Goal: Task Accomplishment & Management: Manage account settings

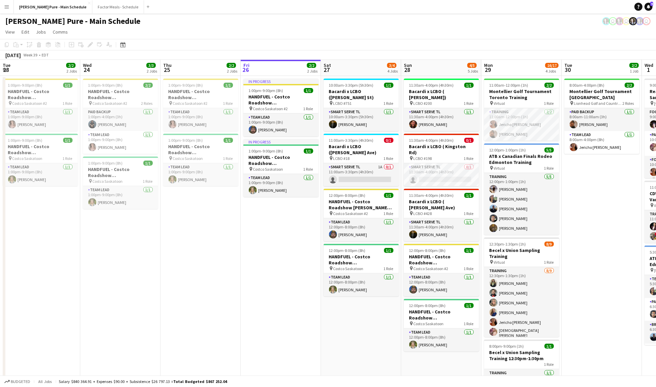
scroll to position [0, 160]
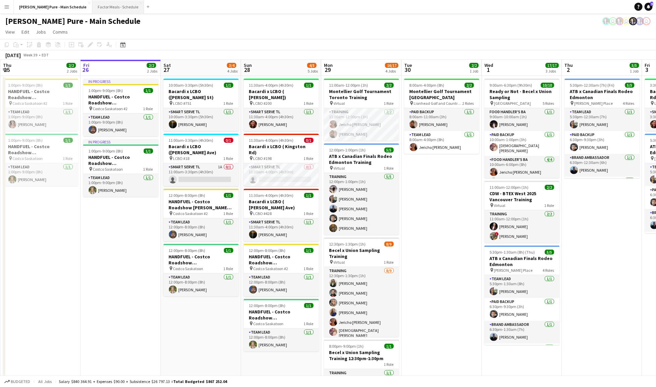
click at [92, 9] on button "Factor Meals - Schedule Close" at bounding box center [118, 6] width 52 height 13
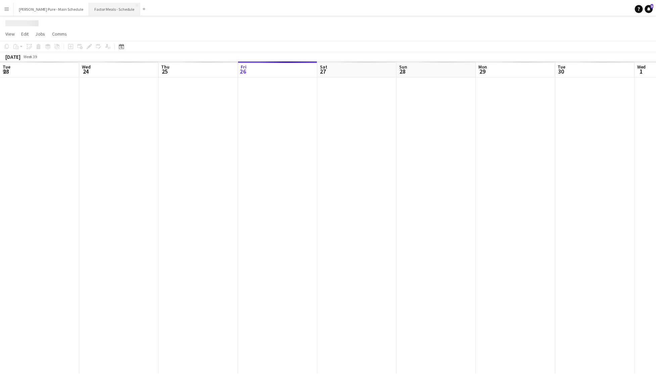
scroll to position [0, 160]
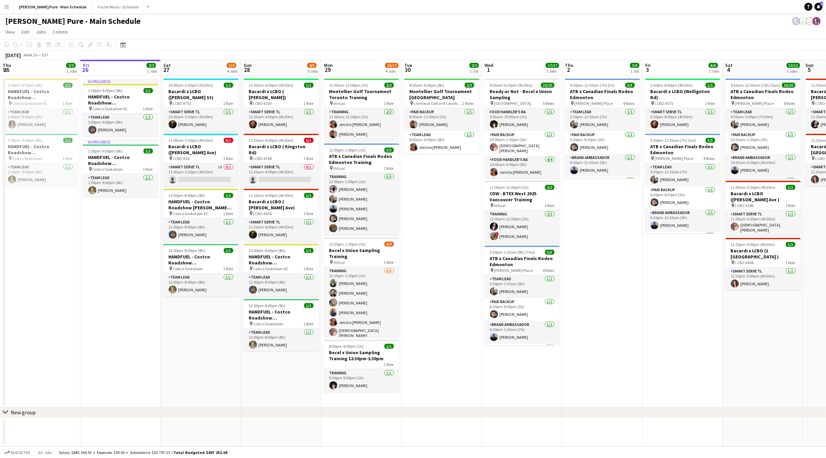
scroll to position [0, 161]
click at [290, 163] on app-card-role "Smart Serve TL 0/1 11:30am-4:00pm (4h30m) single-neutral-actions" at bounding box center [281, 174] width 75 height 23
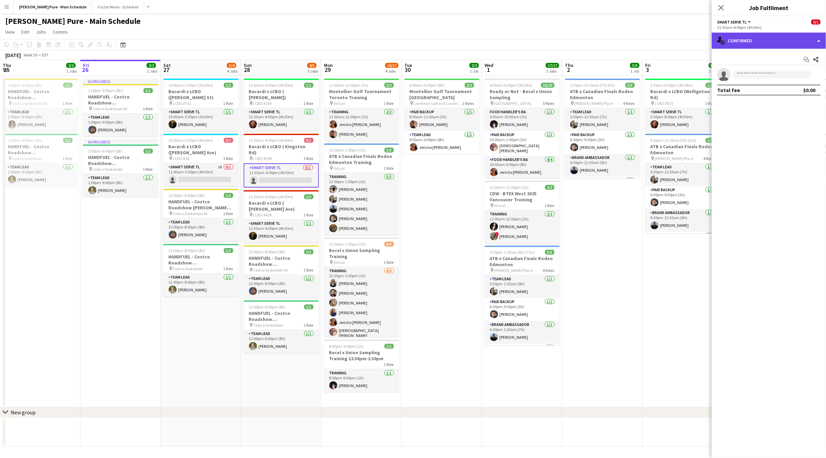
click at [820, 41] on div "single-neutral-actions-check-2 Confirmed" at bounding box center [768, 41] width 114 height 16
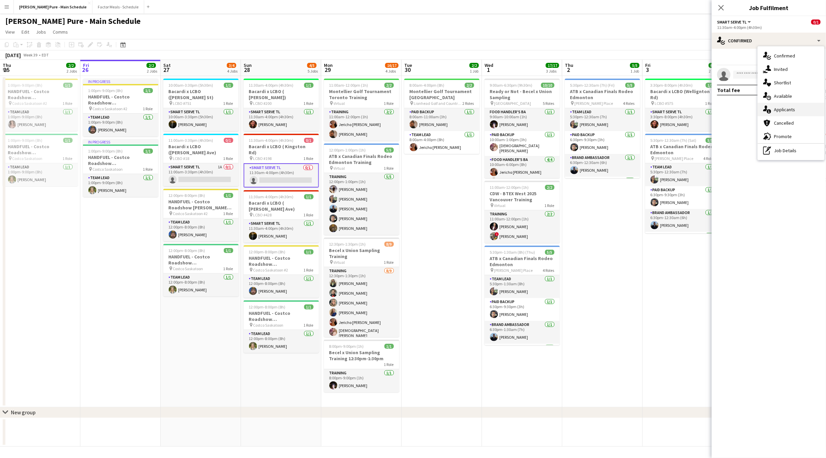
click at [795, 111] on div "single-neutral-actions-information Applicants" at bounding box center [790, 109] width 67 height 13
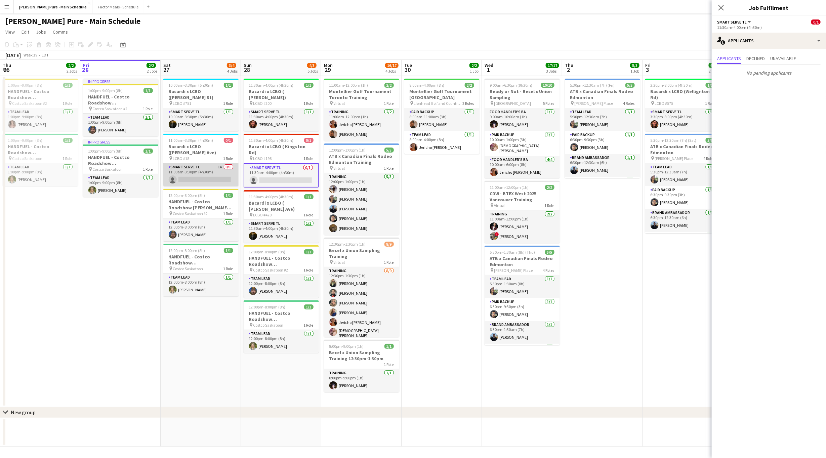
click at [205, 172] on app-card-role "Smart Serve TL 1A 0/1 11:00am-3:30pm (4h30m) single-neutral-actions" at bounding box center [200, 174] width 75 height 23
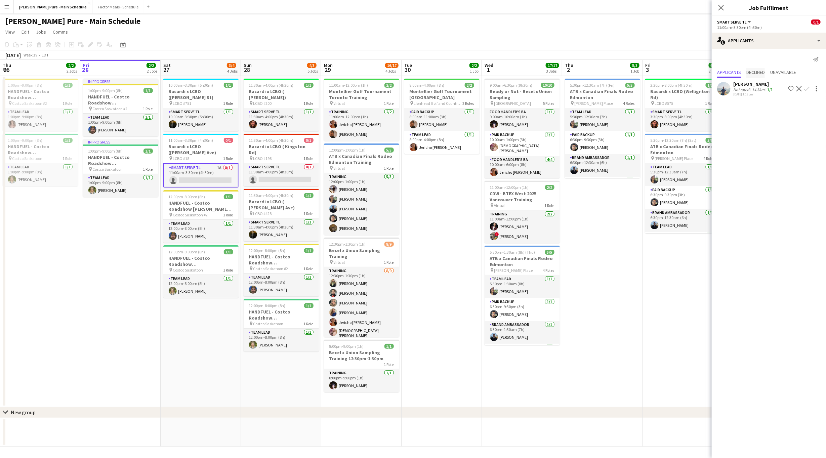
click at [759, 72] on span "Declined" at bounding box center [755, 72] width 18 height 5
click at [785, 60] on span "Unavailable" at bounding box center [783, 58] width 26 height 5
click at [718, 58] on span "Applicants" at bounding box center [729, 58] width 24 height 5
click at [717, 8] on app-icon "Close pop-in" at bounding box center [721, 8] width 10 height 10
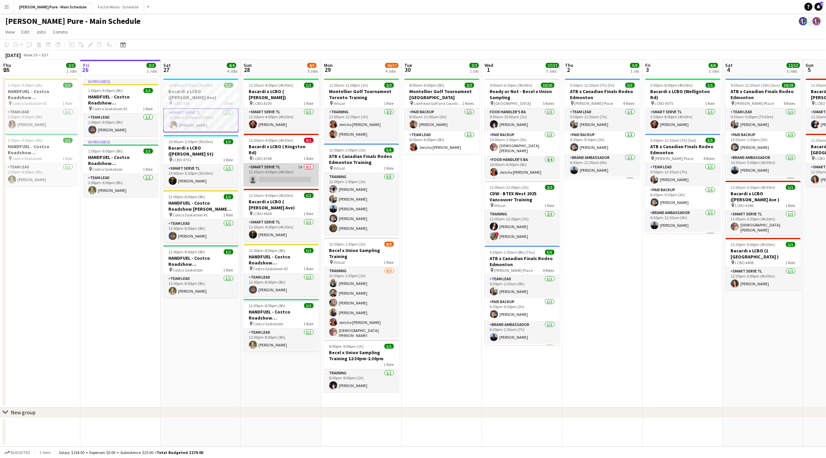
click at [293, 163] on app-card-role "Smart Serve TL 1A 0/1 11:30am-4:00pm (4h30m) single-neutral-actions" at bounding box center [281, 174] width 75 height 23
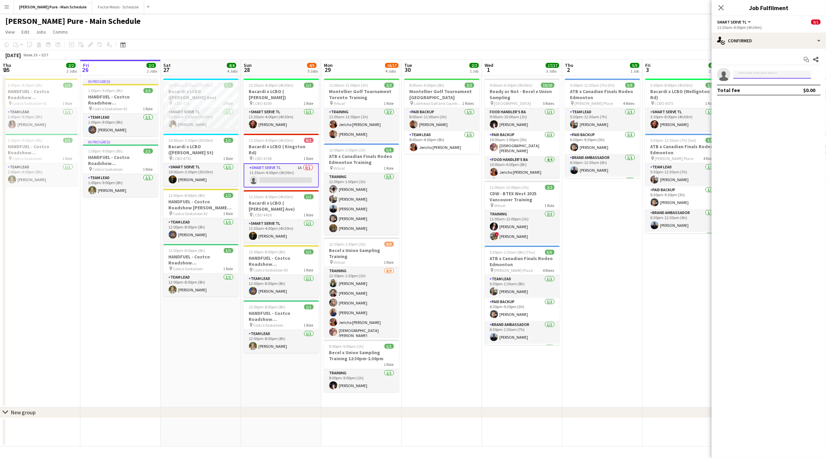
click at [754, 74] on input at bounding box center [772, 75] width 78 height 8
type input "***"
click at [767, 93] on span "+16478324238" at bounding box center [771, 94] width 67 height 5
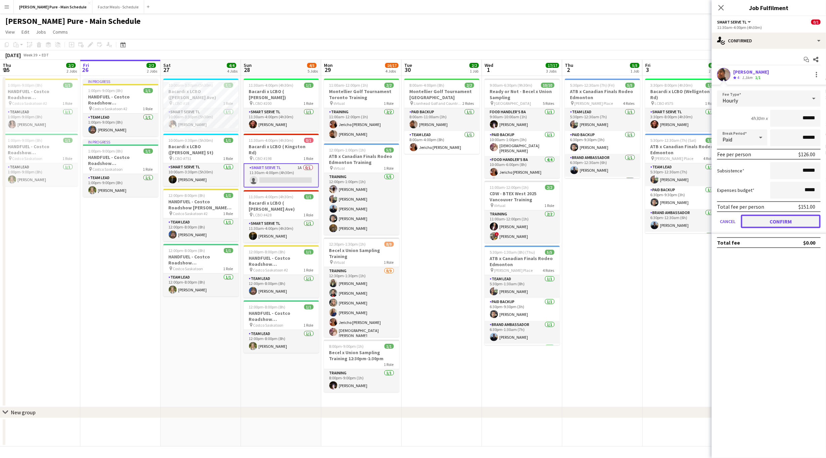
click at [786, 223] on button "Confirm" at bounding box center [781, 221] width 80 height 13
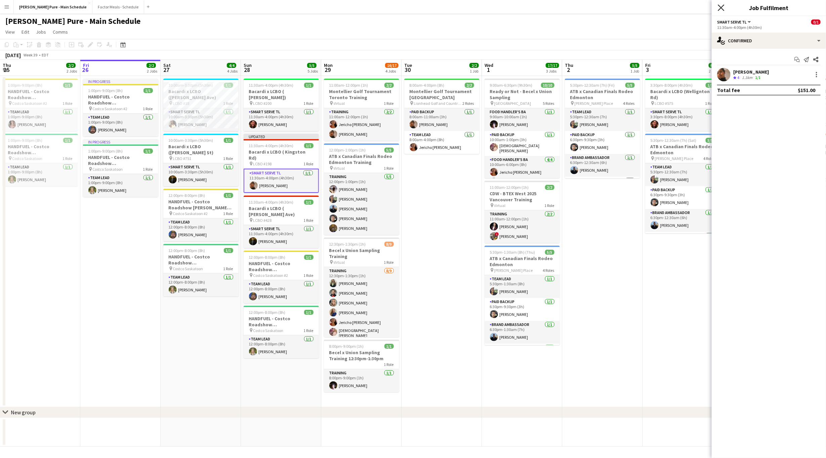
click at [724, 8] on icon "Close pop-in" at bounding box center [721, 7] width 6 height 6
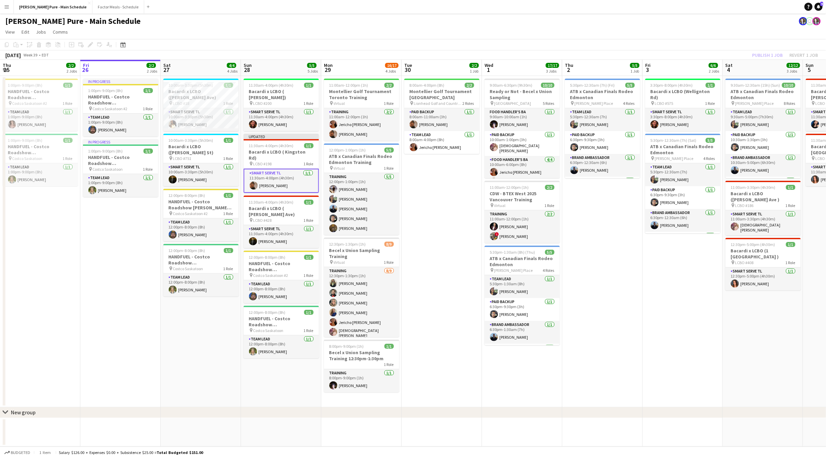
click at [764, 58] on div "Publish 1 job Revert 1 job" at bounding box center [785, 55] width 82 height 9
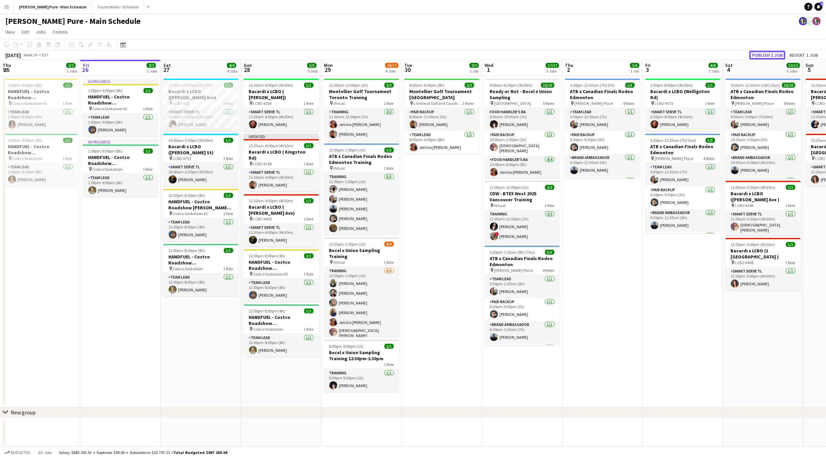
click at [764, 54] on button "Publish 1 job" at bounding box center [767, 55] width 36 height 9
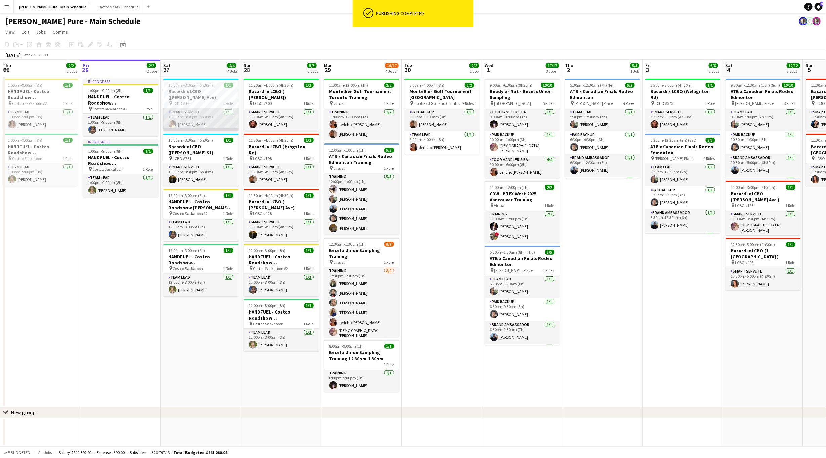
click at [197, 115] on app-card-role "Smart Serve TL 1/1 10:00am-3:30pm (5h30m) Laurel Simon" at bounding box center [200, 119] width 75 height 23
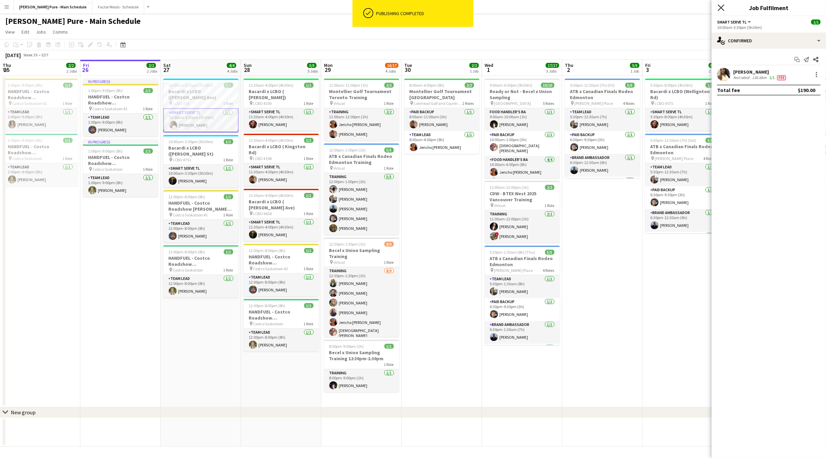
click at [722, 6] on icon "Close pop-in" at bounding box center [721, 7] width 6 height 6
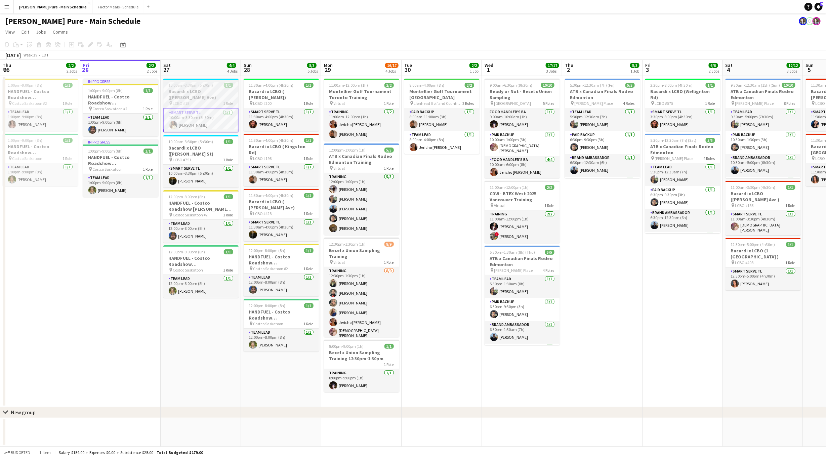
click at [216, 100] on div "pin LCBO #18 1 Role" at bounding box center [200, 102] width 75 height 5
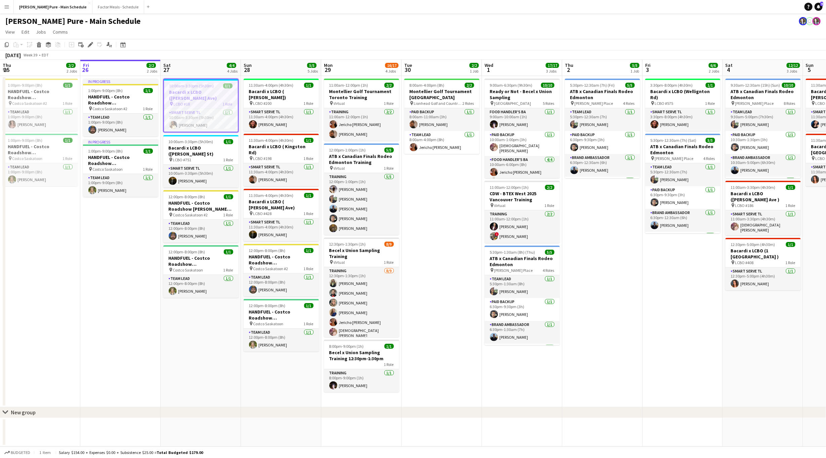
click at [161, 316] on app-date-cell "10:00am-3:30pm (5h30m) 1/1 Bacardi x LCBO (Hanna Ave) pin LCBO #18 1 Role Smart…" at bounding box center [201, 241] width 80 height 331
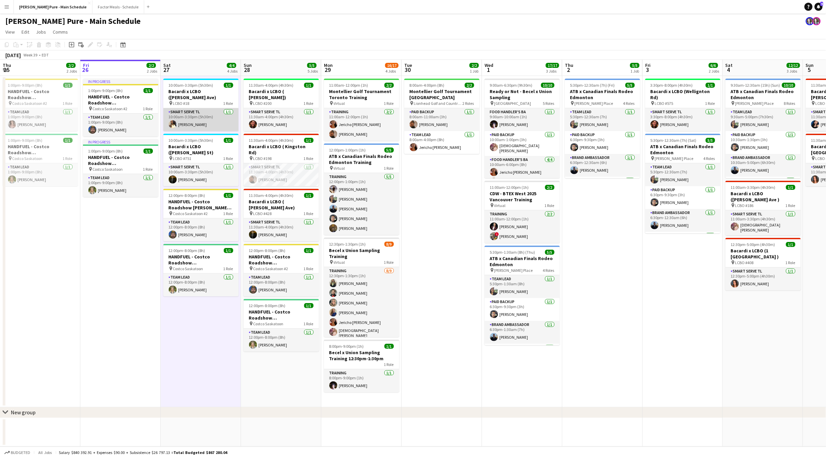
click at [195, 117] on app-card-role "Smart Serve TL 1/1 10:00am-3:30pm (5h30m) Laurel Simon" at bounding box center [200, 119] width 75 height 23
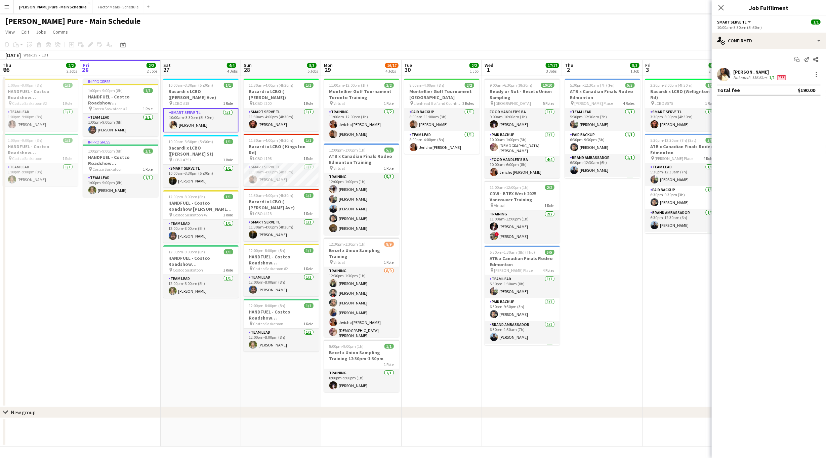
click at [725, 78] on app-user-avatar at bounding box center [723, 74] width 13 height 13
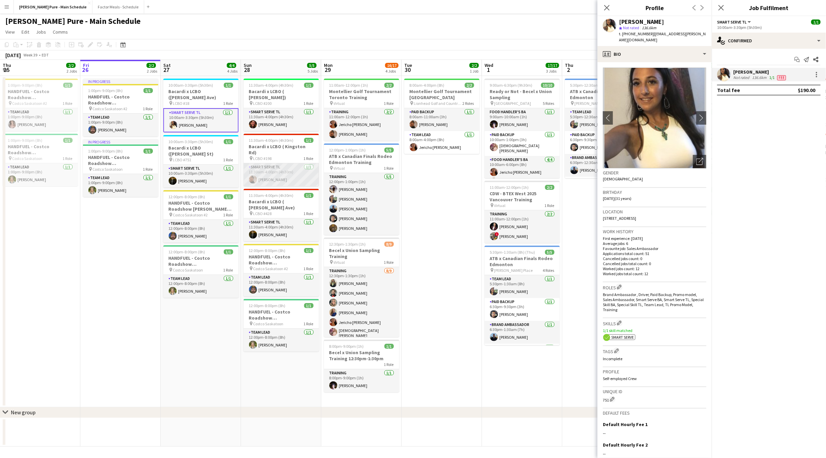
click at [281, 163] on app-card-role "Smart Serve TL 1/1 11:30am-4:00pm (4h30m) Navpreet Kaur" at bounding box center [281, 174] width 75 height 23
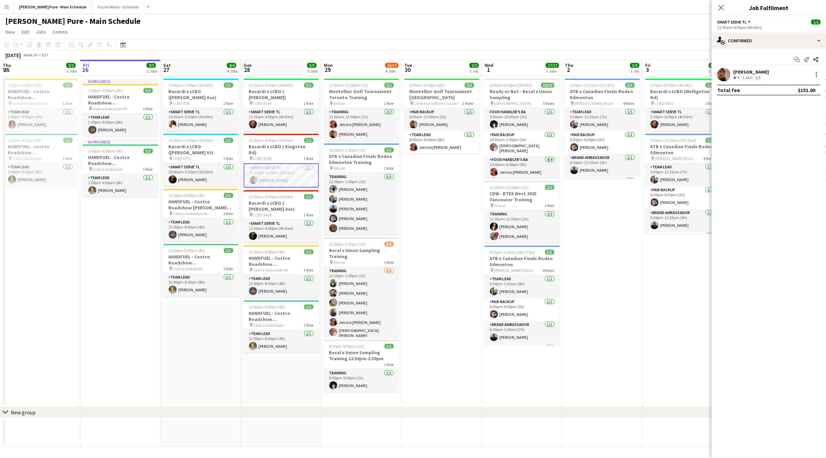
click at [758, 72] on div "Navpreet Kaur" at bounding box center [751, 72] width 36 height 6
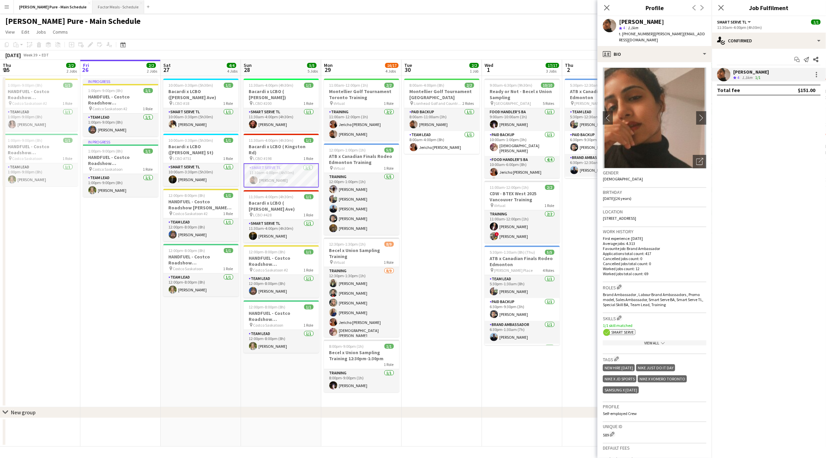
click at [92, 7] on button "Factor Meals - Schedule Close" at bounding box center [118, 6] width 52 height 13
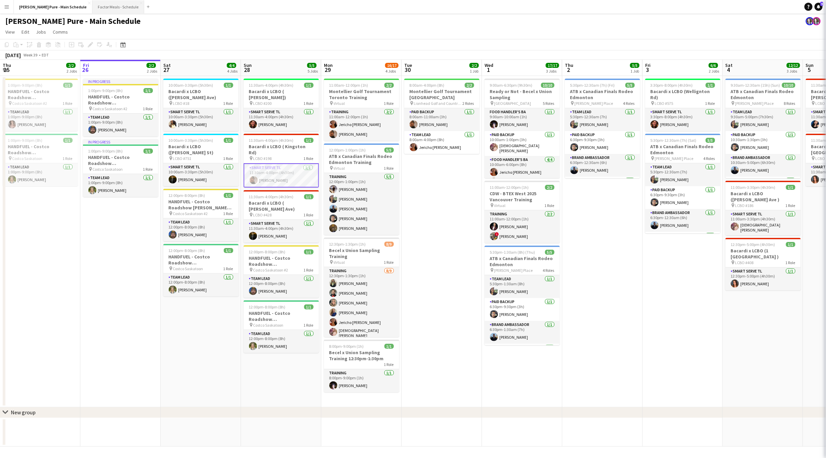
click at [92, 7] on button "Factor Meals - Schedule Close" at bounding box center [118, 6] width 52 height 13
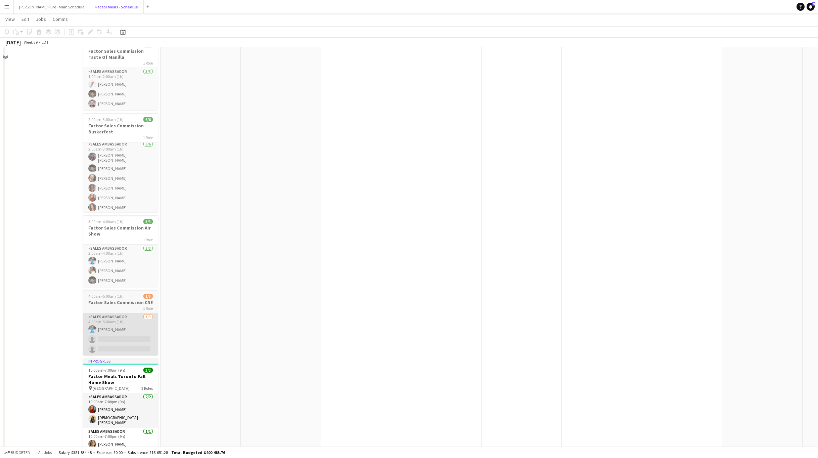
scroll to position [193, 0]
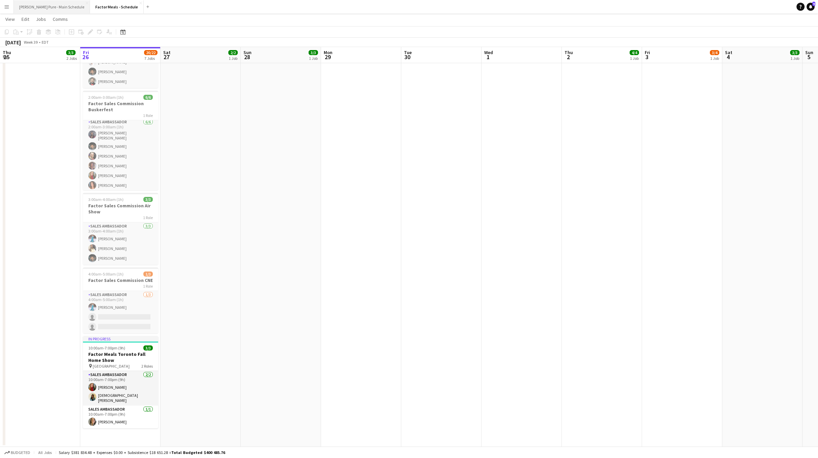
click at [46, 9] on button "Simon Pure - Main Schedule Close" at bounding box center [52, 6] width 76 height 13
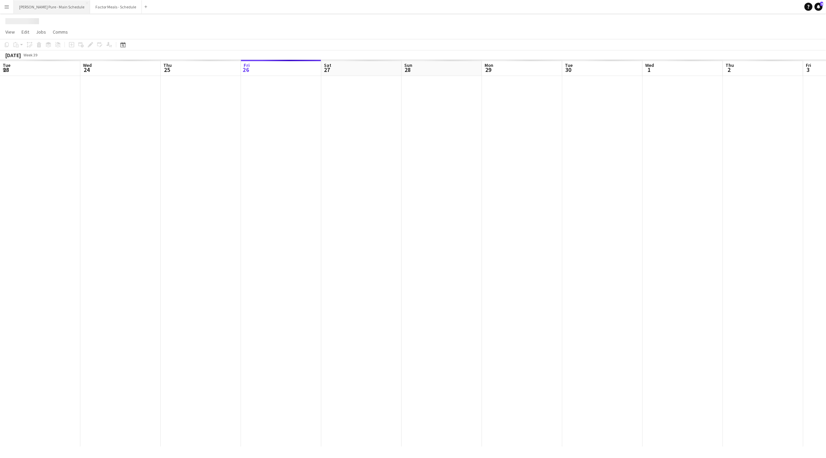
scroll to position [0, 161]
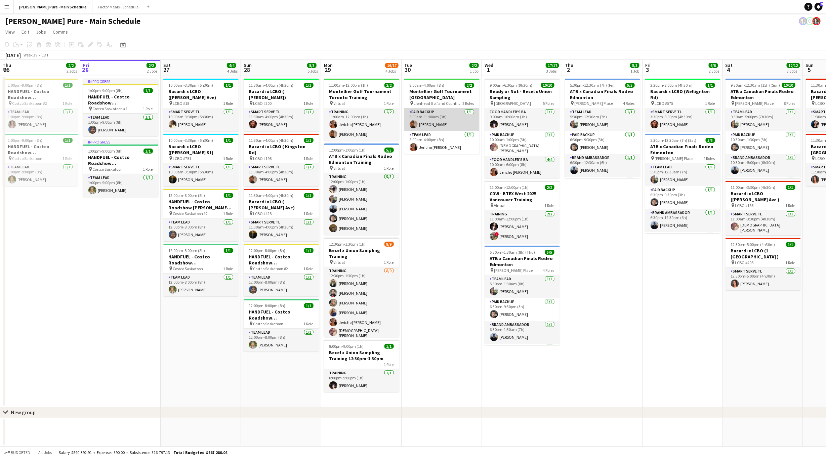
click at [441, 123] on app-card-role "Paid Backup 1/1 8:00am-11:00am (3h) Navpreet Kaur" at bounding box center [441, 119] width 75 height 23
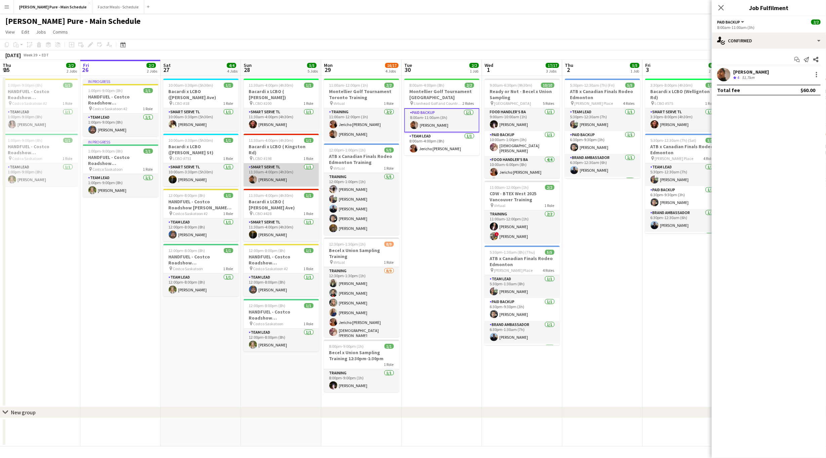
click at [298, 168] on app-card-role "Smart Serve TL 1/1 11:30am-4:00pm (4h30m) Navpreet Kaur" at bounding box center [281, 174] width 75 height 23
click at [733, 72] on div "Navpreet Kaur" at bounding box center [751, 72] width 36 height 6
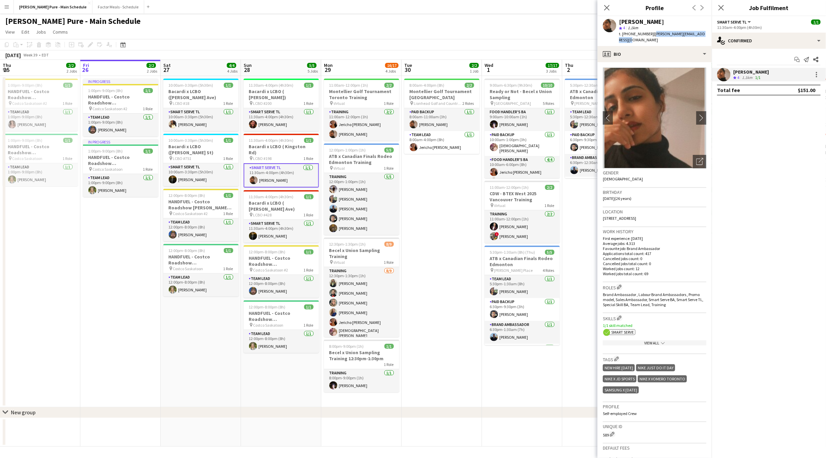
drag, startPoint x: 649, startPoint y: 33, endPoint x: 709, endPoint y: 35, distance: 59.9
click at [709, 35] on app-profile-header "Navpreet Kaur star 4 1.1km t. +16478324238 | navpreet.dhillon690@gmail.com" at bounding box center [654, 31] width 114 height 30
copy span "navpreet.dhillon690@gmail.com"
click at [271, 143] on h3 "Bacardi x LCBO ( Kingston Rd)" at bounding box center [281, 149] width 75 height 12
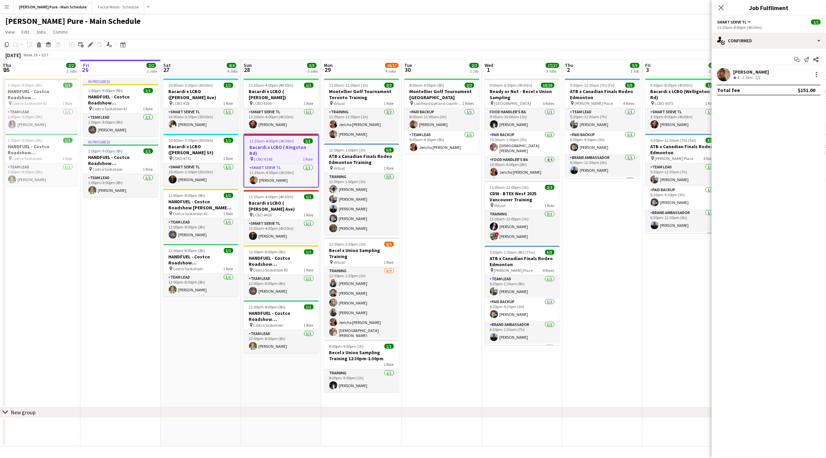
click at [271, 144] on h3 "Bacardi x LCBO ( Kingston Rd)" at bounding box center [281, 150] width 74 height 12
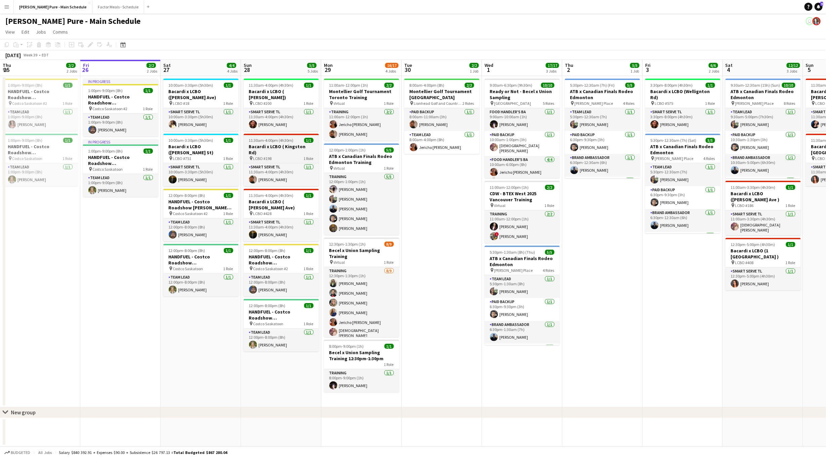
click at [294, 156] on div "pin LCBO #198 1 Role" at bounding box center [281, 158] width 75 height 5
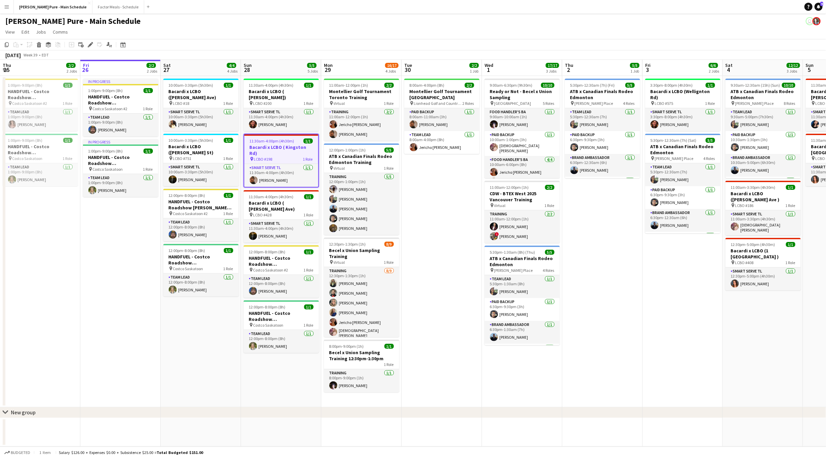
click at [277, 144] on h3 "Bacardi x LCBO ( Kingston Rd)" at bounding box center [281, 150] width 74 height 12
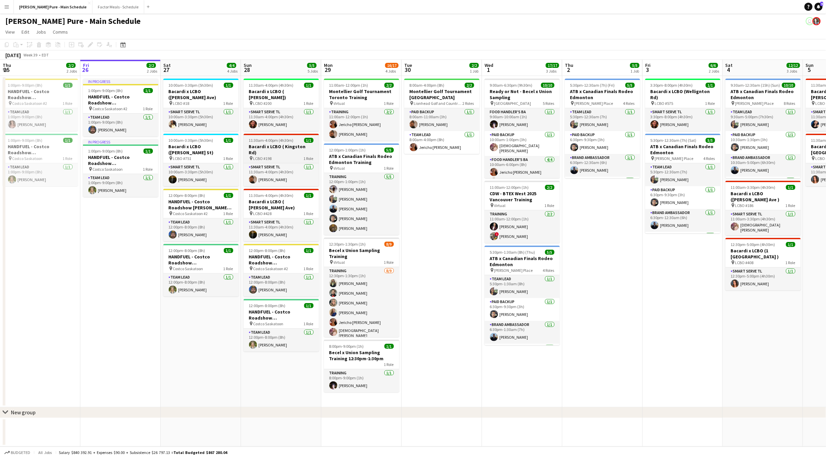
click at [277, 143] on h3 "Bacardi x LCBO ( Kingston Rd)" at bounding box center [281, 149] width 75 height 12
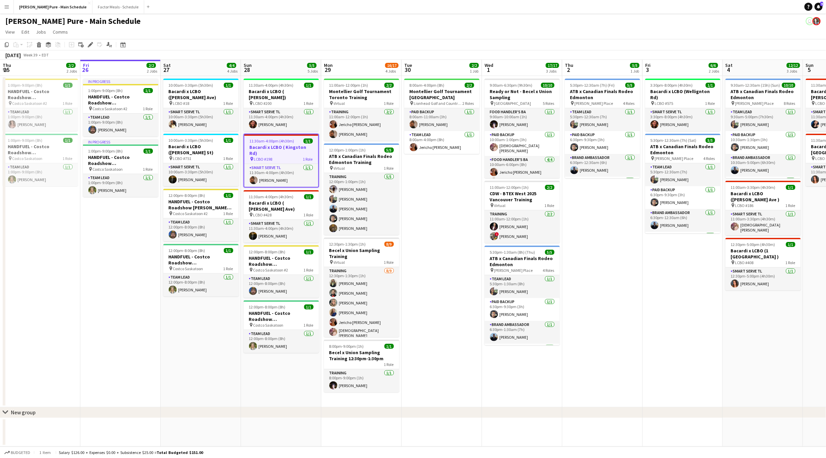
click at [297, 156] on div "pin LCBO #198 1 Role" at bounding box center [281, 158] width 74 height 5
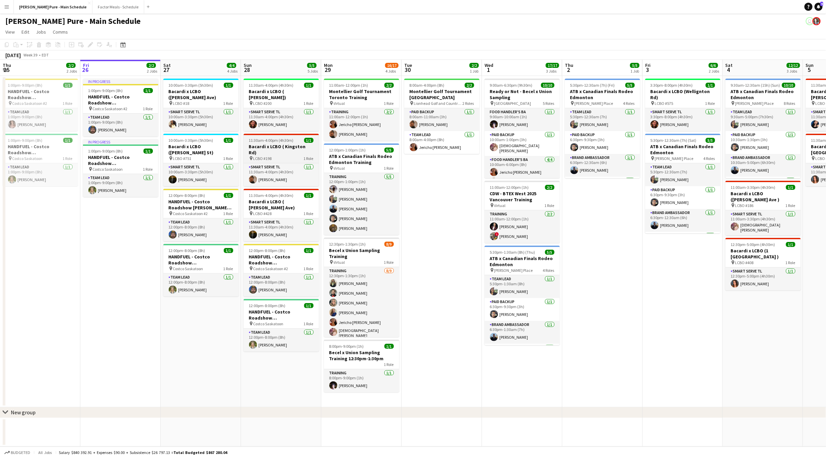
click at [297, 156] on div "pin LCBO #198 1 Role" at bounding box center [281, 158] width 75 height 5
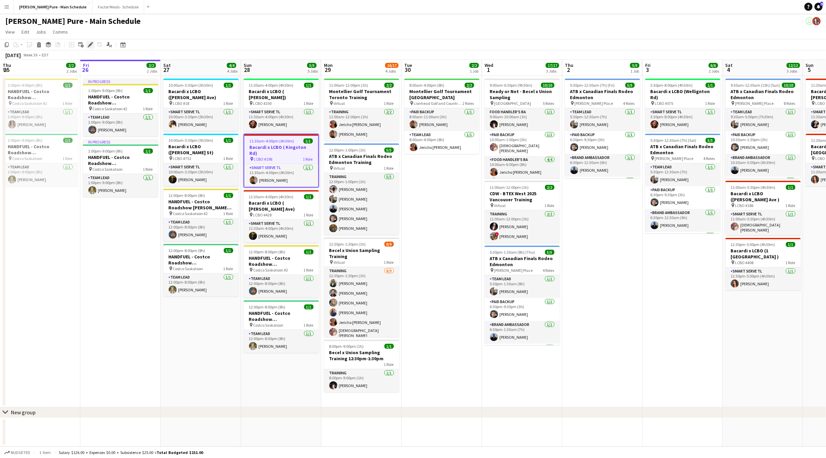
click at [89, 47] on div "Edit" at bounding box center [90, 45] width 8 height 8
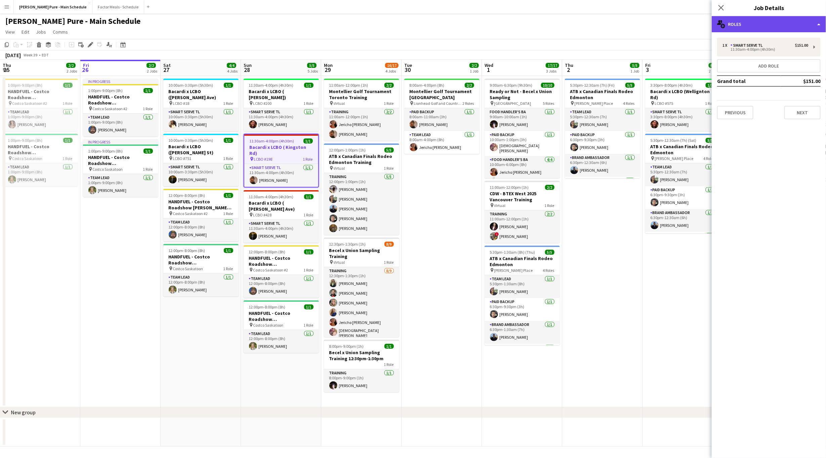
click at [756, 28] on div "multiple-users-add Roles" at bounding box center [768, 24] width 114 height 16
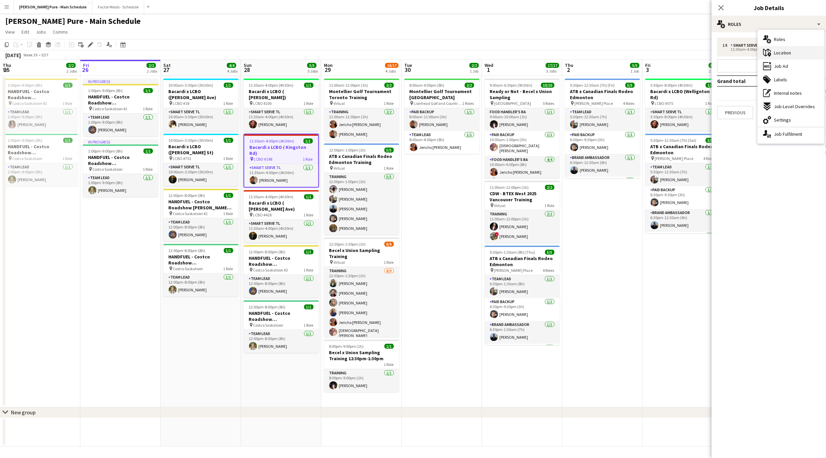
click at [773, 53] on div "maps-pin-1 Location" at bounding box center [790, 52] width 67 height 13
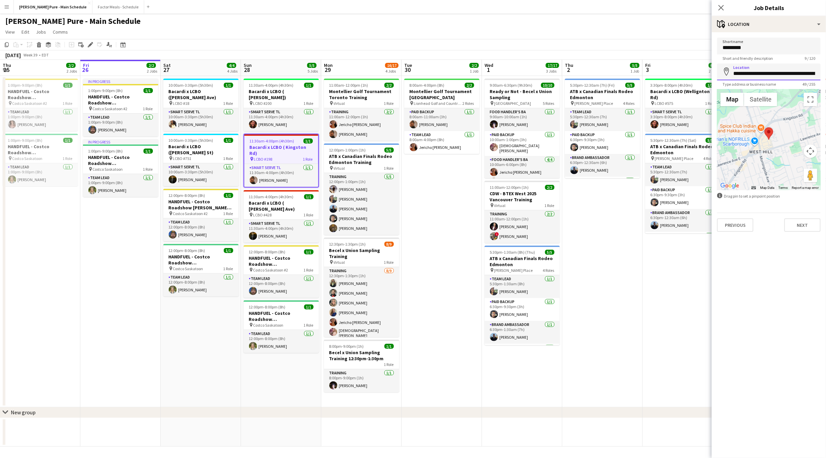
click at [769, 74] on input "**********" at bounding box center [768, 71] width 103 height 17
click at [722, 2] on div "Close pop-in" at bounding box center [720, 7] width 19 height 15
click at [722, 7] on icon at bounding box center [721, 7] width 6 height 6
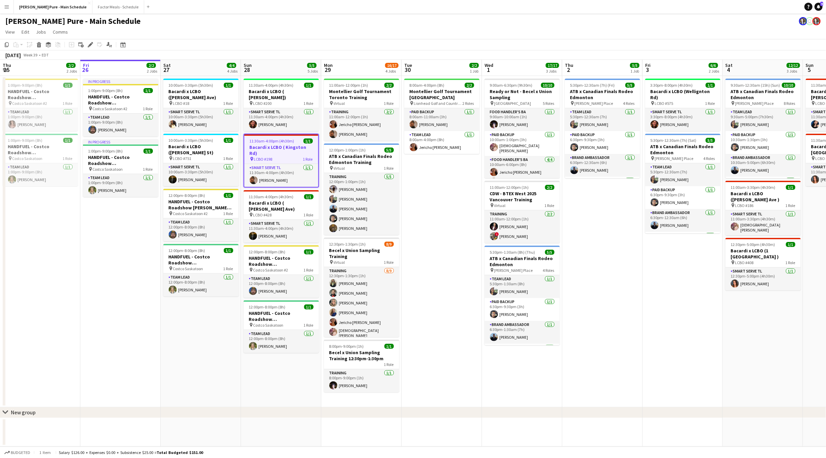
click at [290, 150] on app-job-card "11:30am-4:00pm (4h30m) 1/1 Bacardi x LCBO ( Kingston Rd) pin LCBO #198 1 Role S…" at bounding box center [281, 161] width 75 height 54
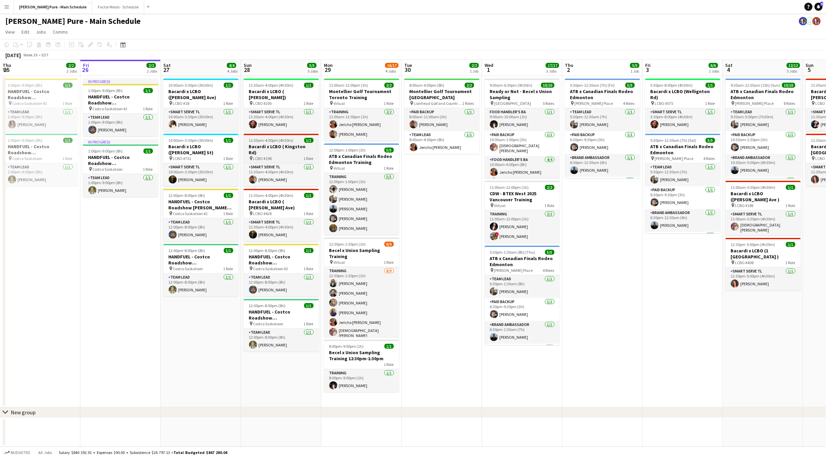
click at [281, 143] on h3 "Bacardi x LCBO ( Kingston Rd)" at bounding box center [281, 149] width 75 height 12
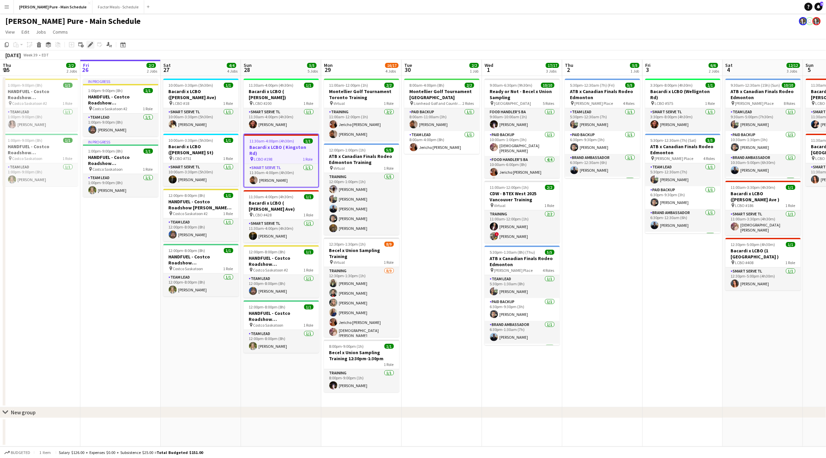
click at [91, 46] on icon "Edit" at bounding box center [90, 44] width 5 height 5
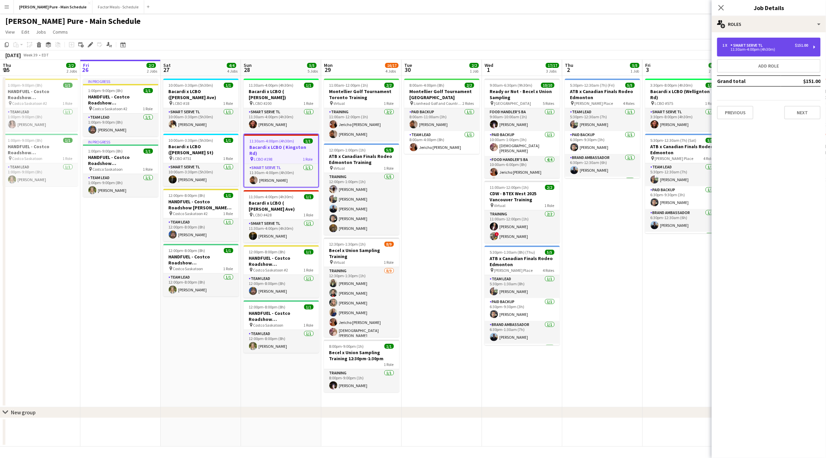
click at [761, 49] on div "11:30am-4:00pm (4h30m)" at bounding box center [765, 49] width 86 height 3
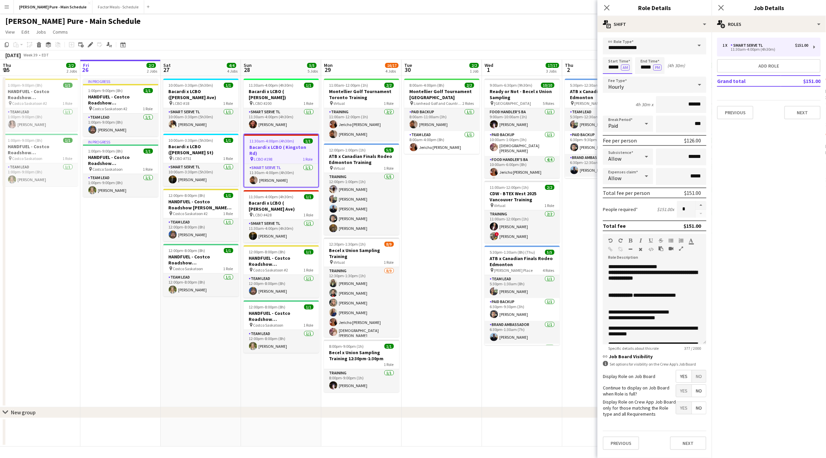
click at [615, 68] on input "*****" at bounding box center [618, 65] width 30 height 17
click at [609, 52] on div at bounding box center [610, 53] width 13 height 7
click at [612, 75] on div at bounding box center [610, 77] width 13 height 7
click at [622, 54] on div at bounding box center [623, 53] width 13 height 7
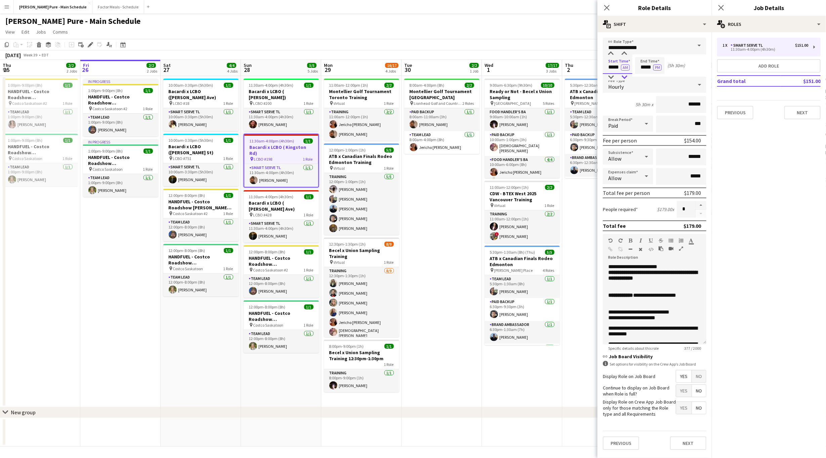
click at [624, 76] on div at bounding box center [623, 77] width 13 height 7
type input "*****"
click at [624, 76] on div at bounding box center [623, 77] width 13 height 7
click at [608, 4] on icon "Close pop-in" at bounding box center [606, 7] width 6 height 6
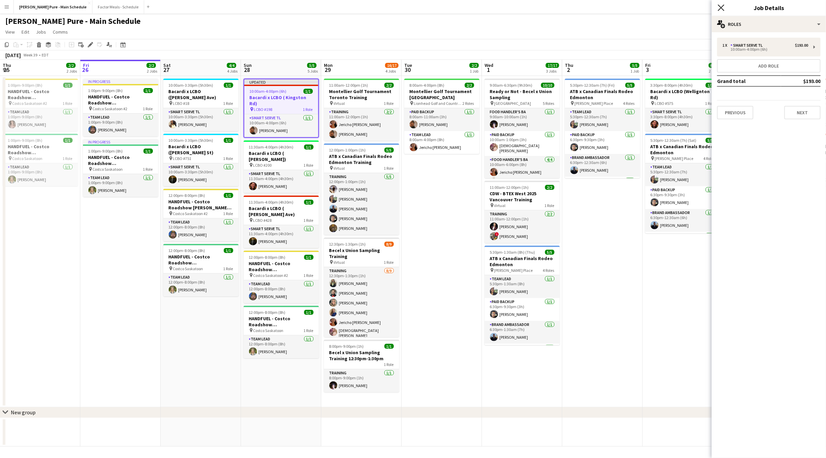
click at [721, 6] on icon "Close pop-in" at bounding box center [721, 7] width 6 height 6
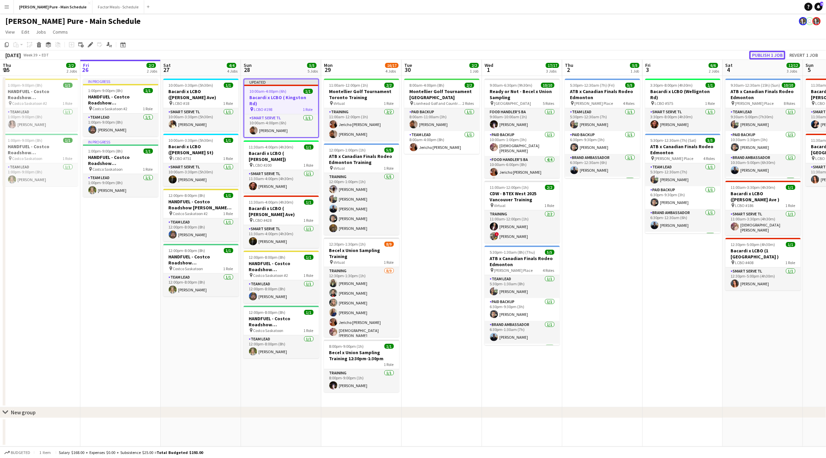
click at [759, 55] on button "Publish 1 job" at bounding box center [767, 55] width 36 height 9
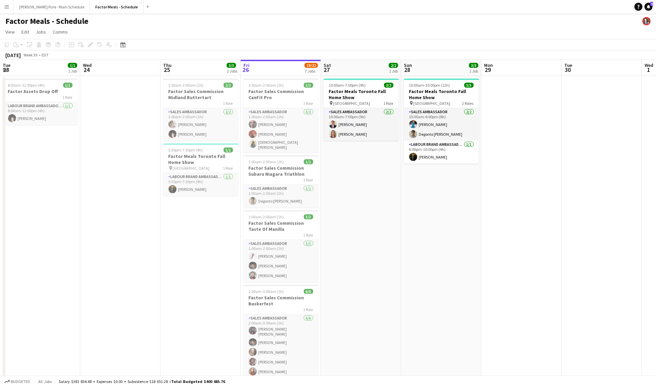
scroll to position [0, 160]
